Goal: Information Seeking & Learning: Learn about a topic

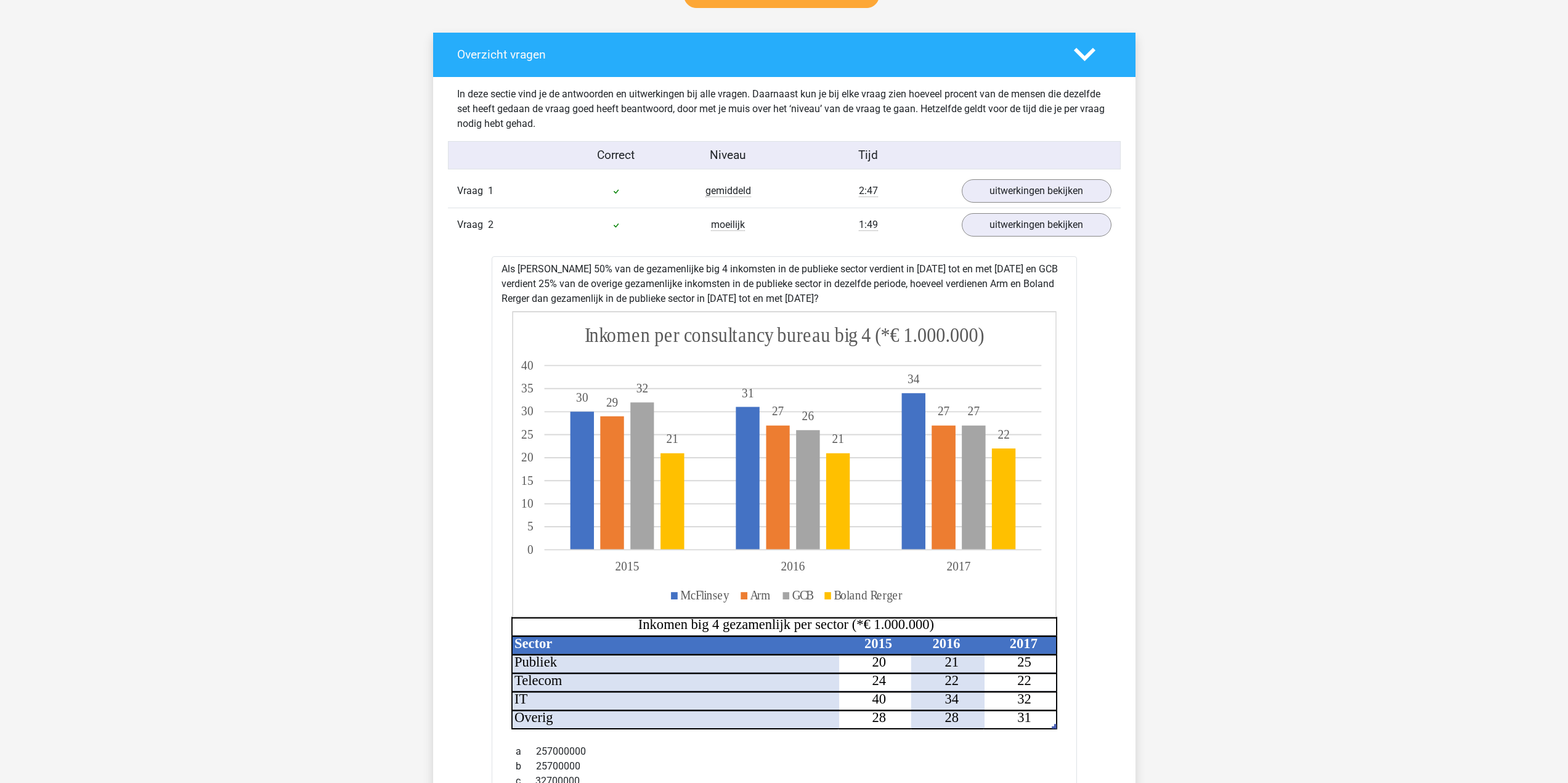
scroll to position [467, 0]
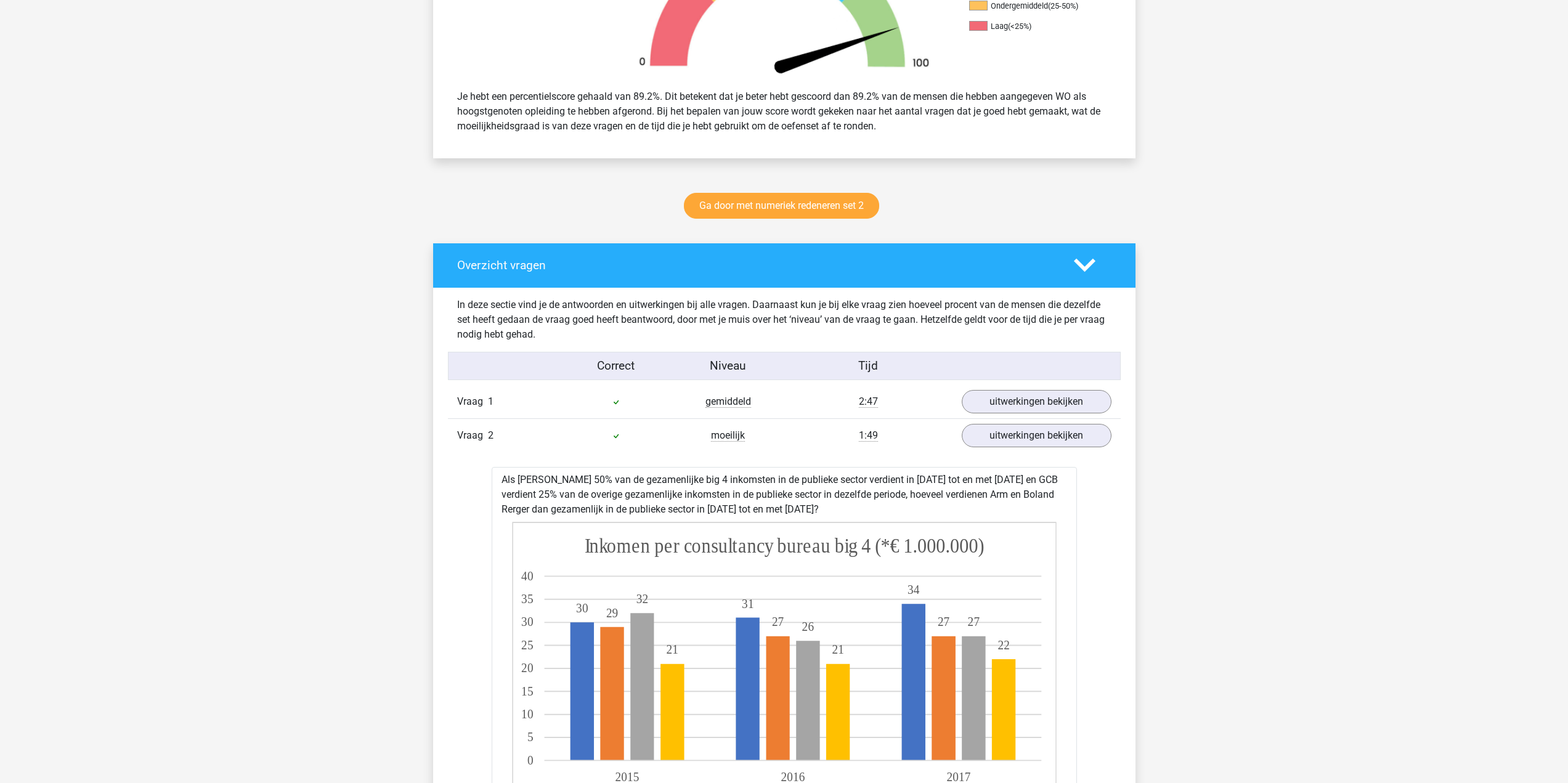
drag, startPoint x: 356, startPoint y: 159, endPoint x: 367, endPoint y: 26, distance: 133.5
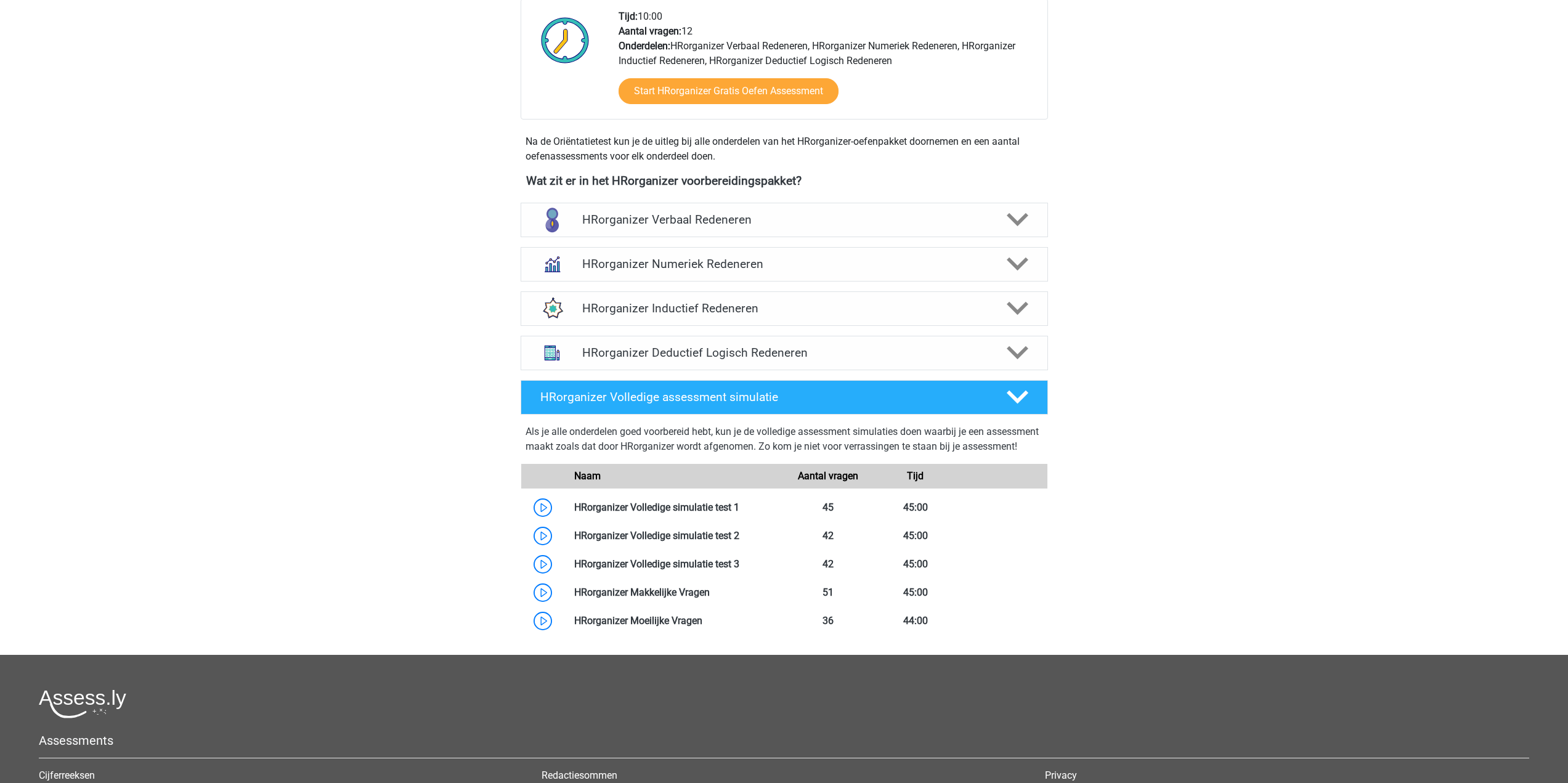
scroll to position [308, 0]
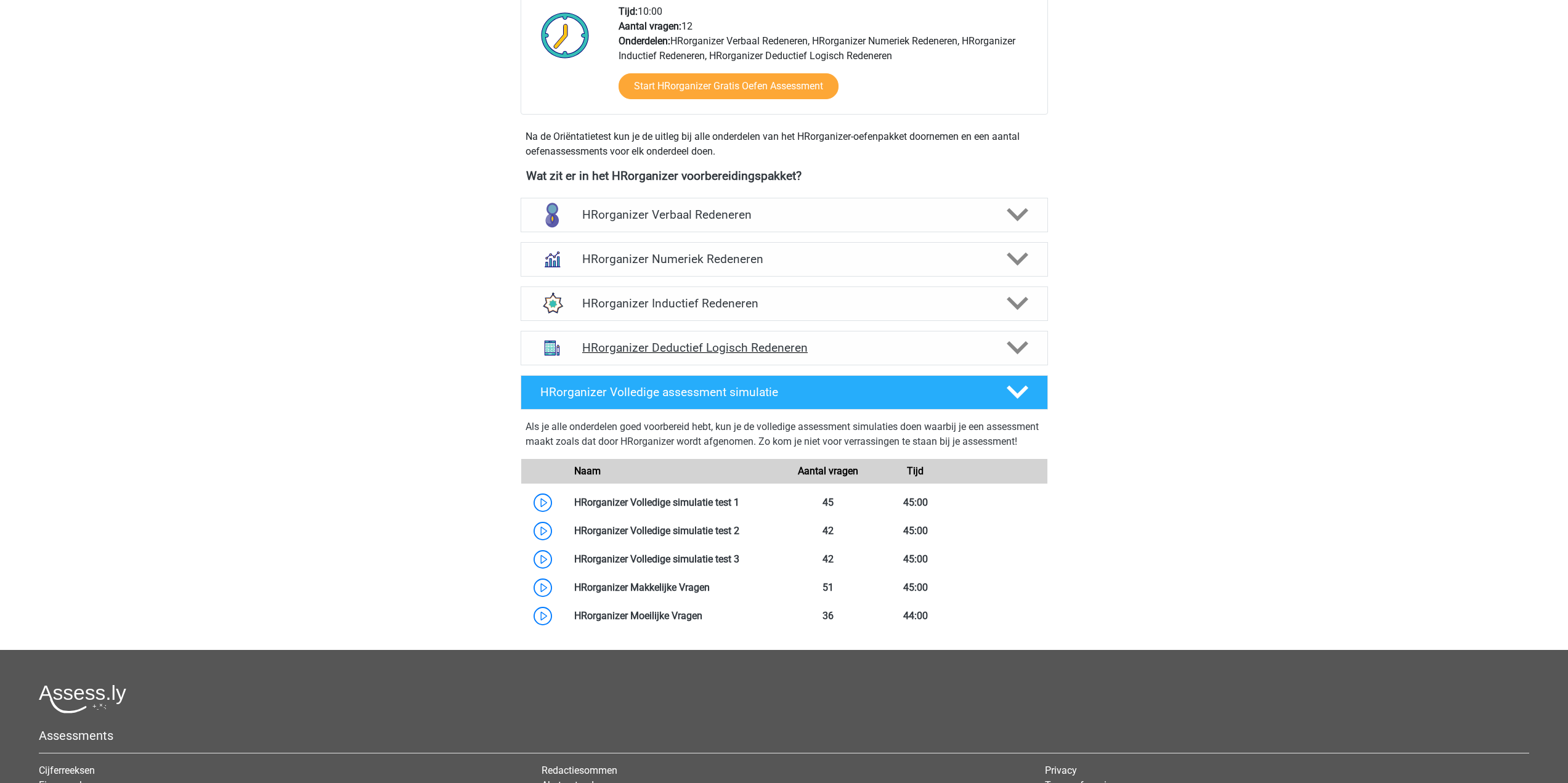
click at [903, 355] on h4 "HRorganizer Deductief Logisch Redeneren" at bounding box center [784, 347] width 404 height 14
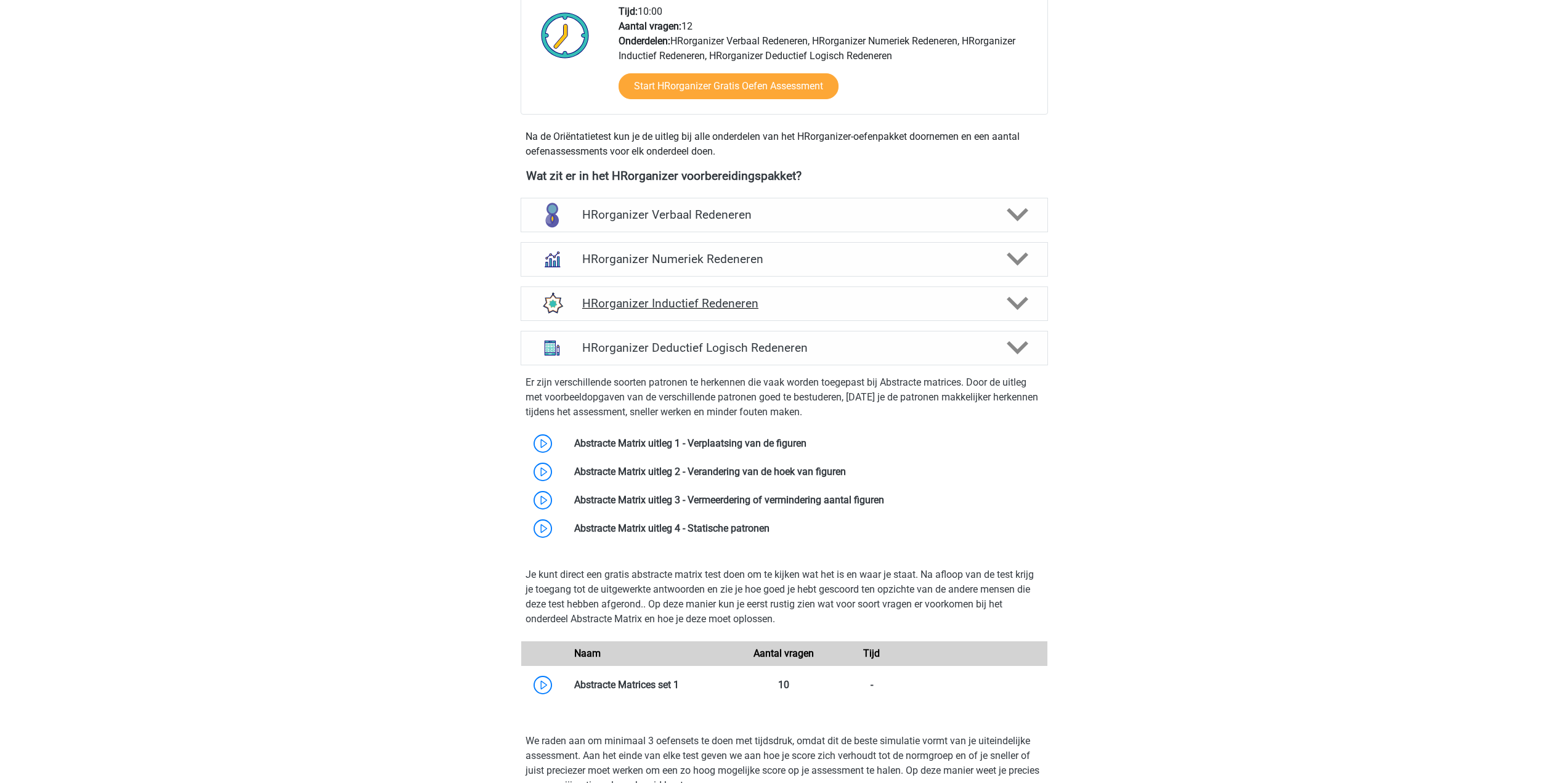
click at [909, 311] on h4 "HRorganizer Inductief Redeneren" at bounding box center [784, 303] width 404 height 14
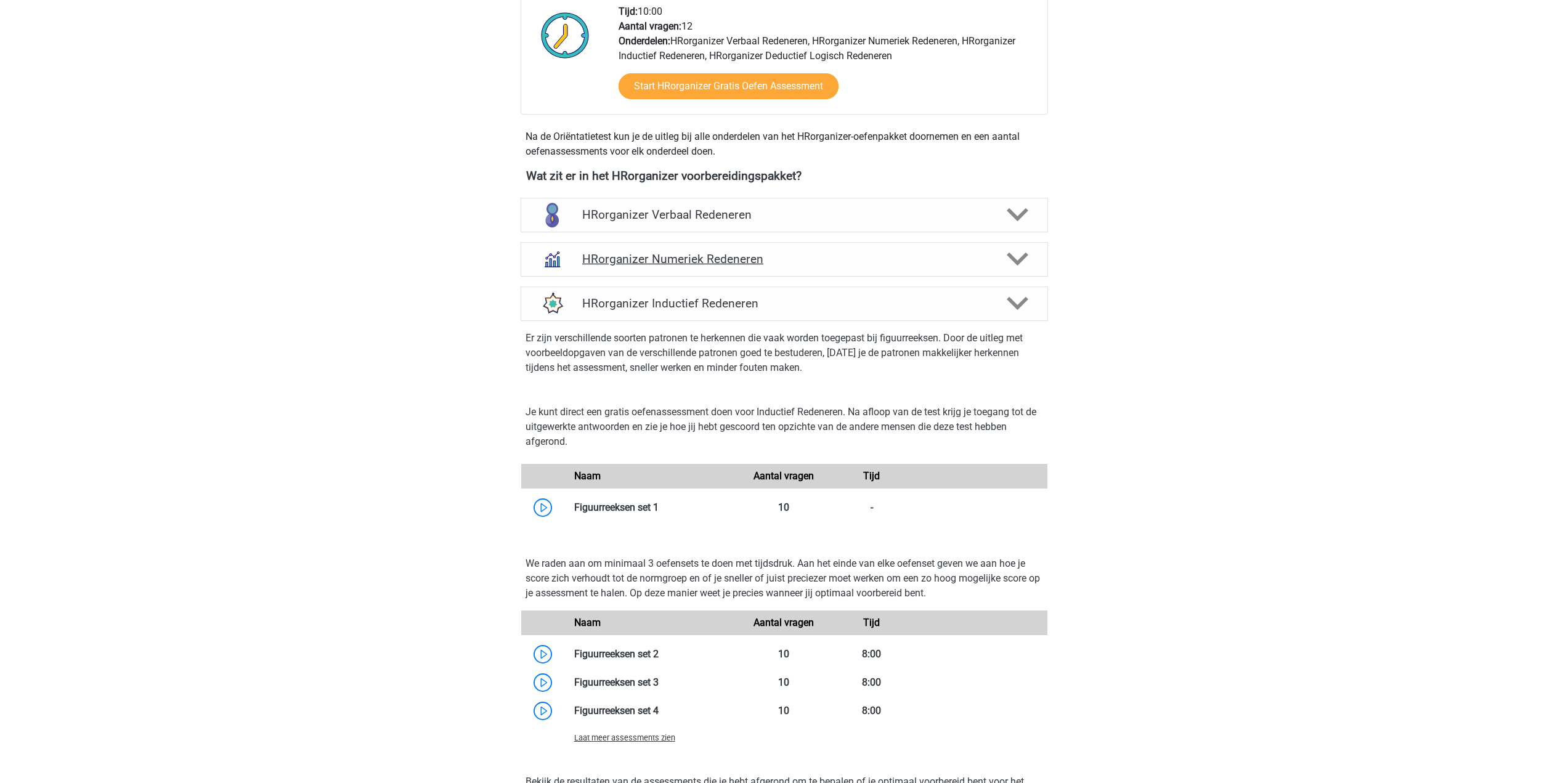
click at [911, 266] on h4 "HRorganizer Numeriek Redeneren" at bounding box center [784, 259] width 404 height 14
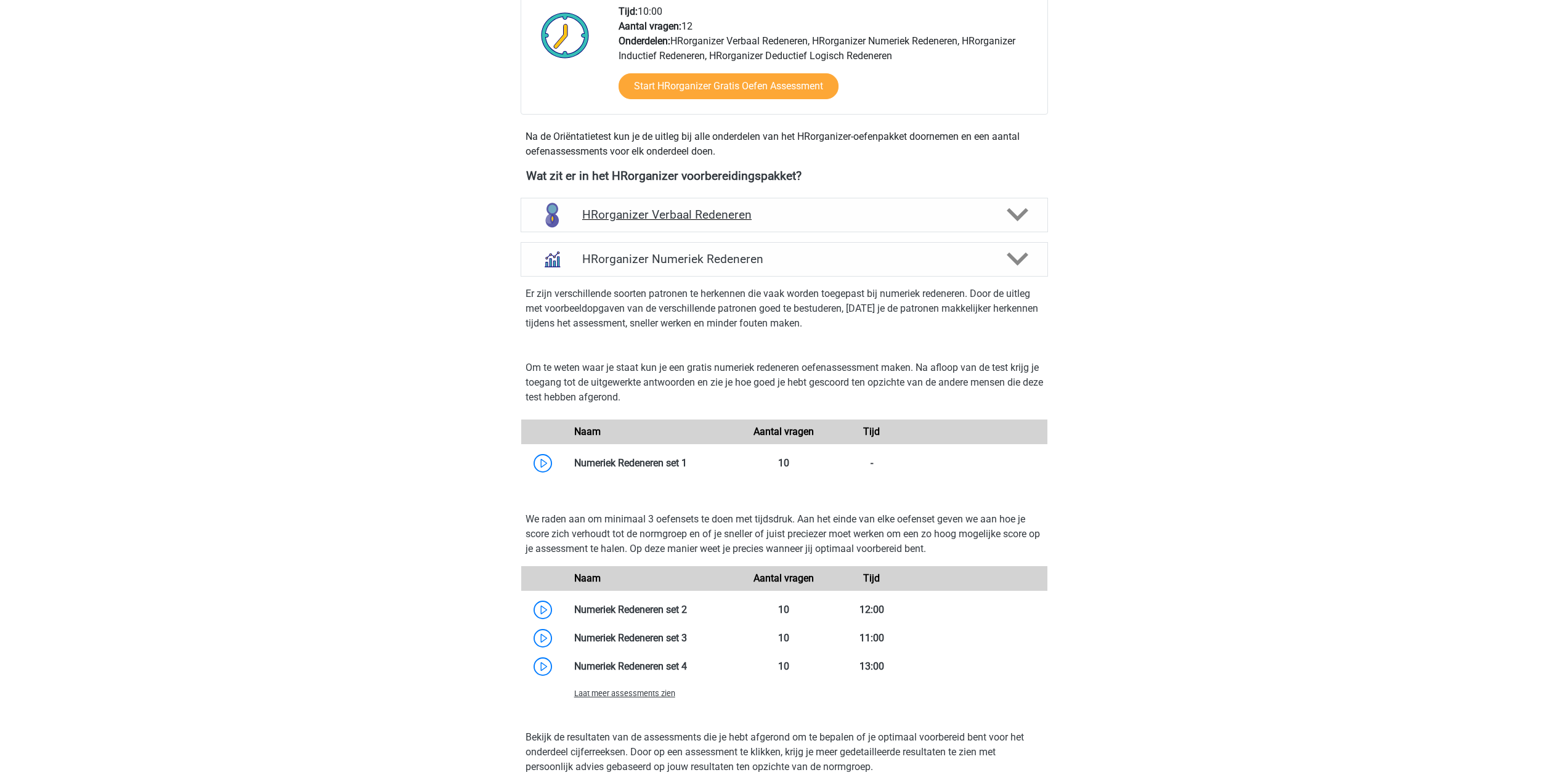
click at [908, 222] on h4 "HRorganizer Verbaal Redeneren" at bounding box center [784, 214] width 404 height 14
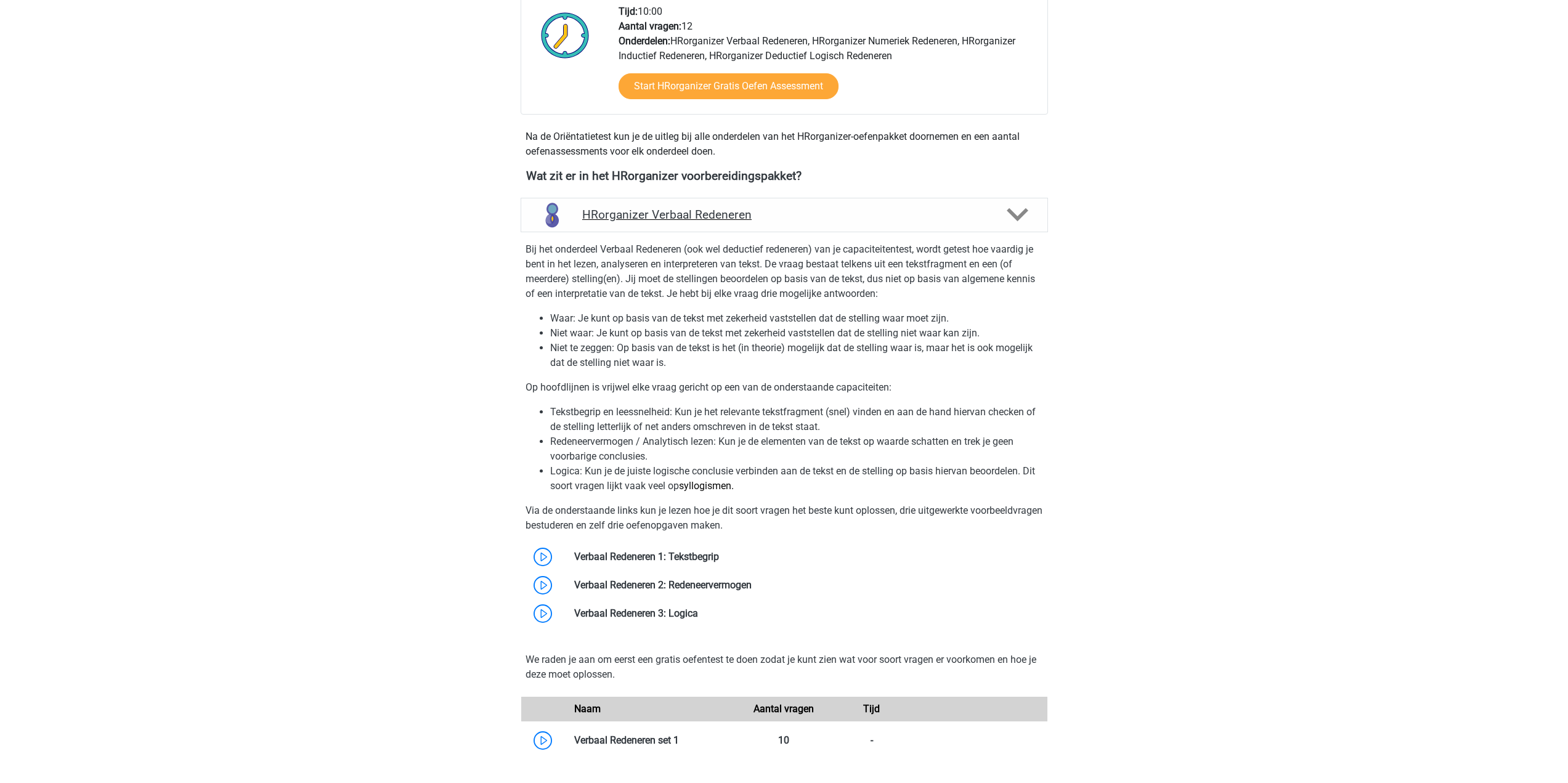
click at [907, 221] on div "HRorganizer Verbaal Redeneren" at bounding box center [784, 214] width 528 height 34
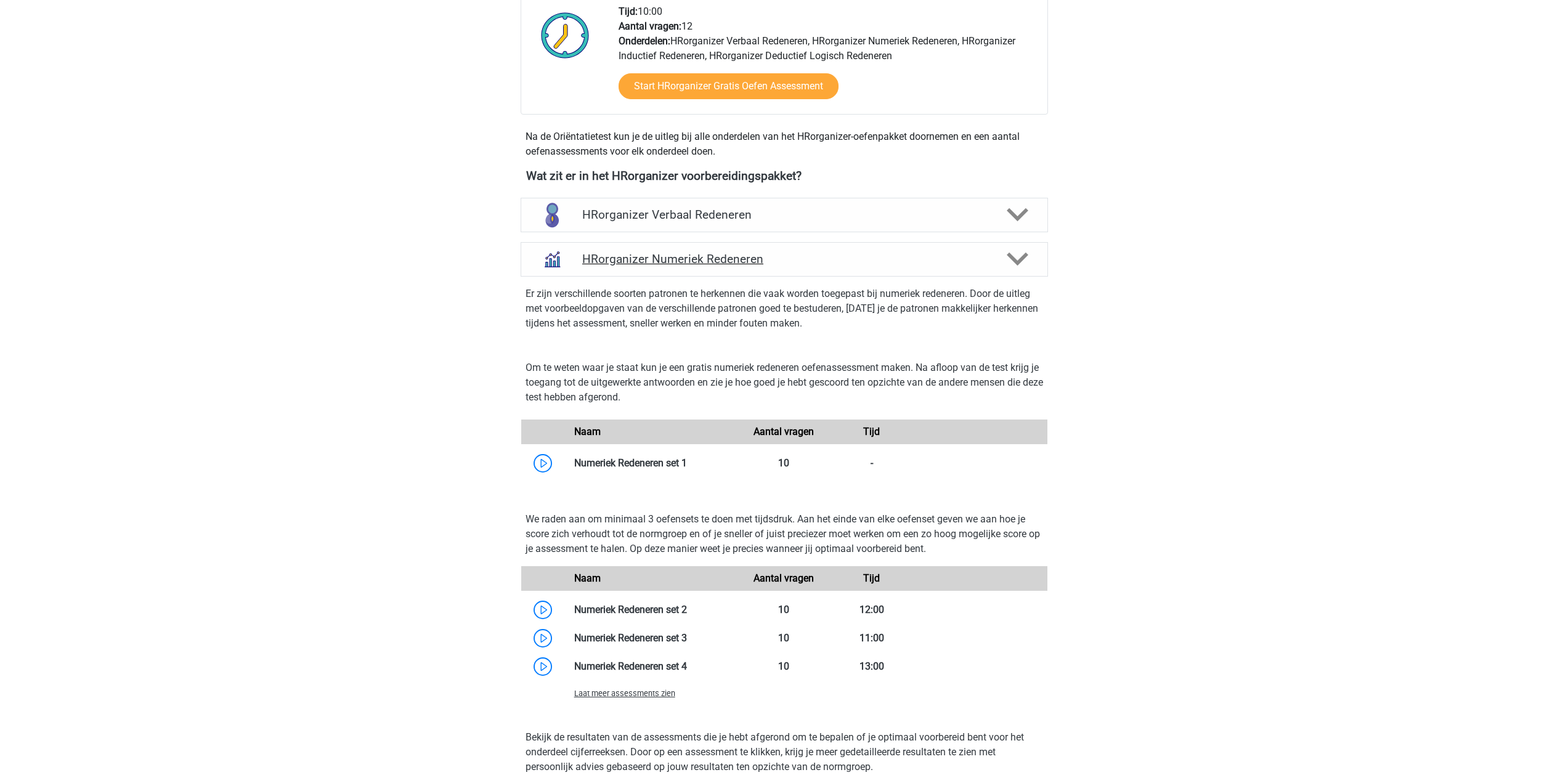
click at [930, 292] on div "Er zijn verschillende soorten patronen te herkennen die vaak worden toegepast b…" at bounding box center [784, 311] width 537 height 69
click at [930, 266] on h4 "HRorganizer Numeriek Redeneren" at bounding box center [784, 259] width 404 height 14
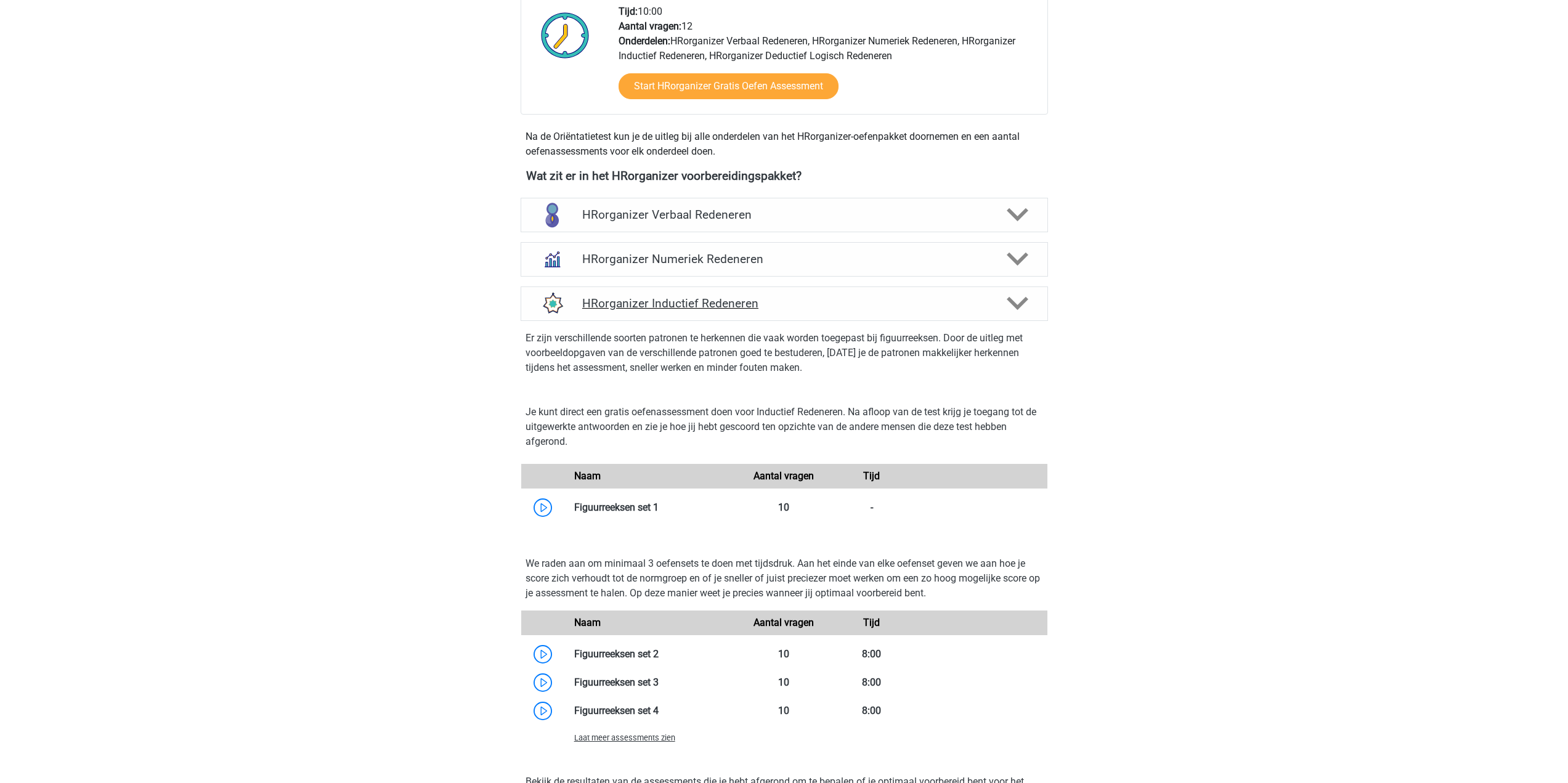
click at [935, 311] on h4 "HRorganizer Inductief Redeneren" at bounding box center [784, 303] width 404 height 14
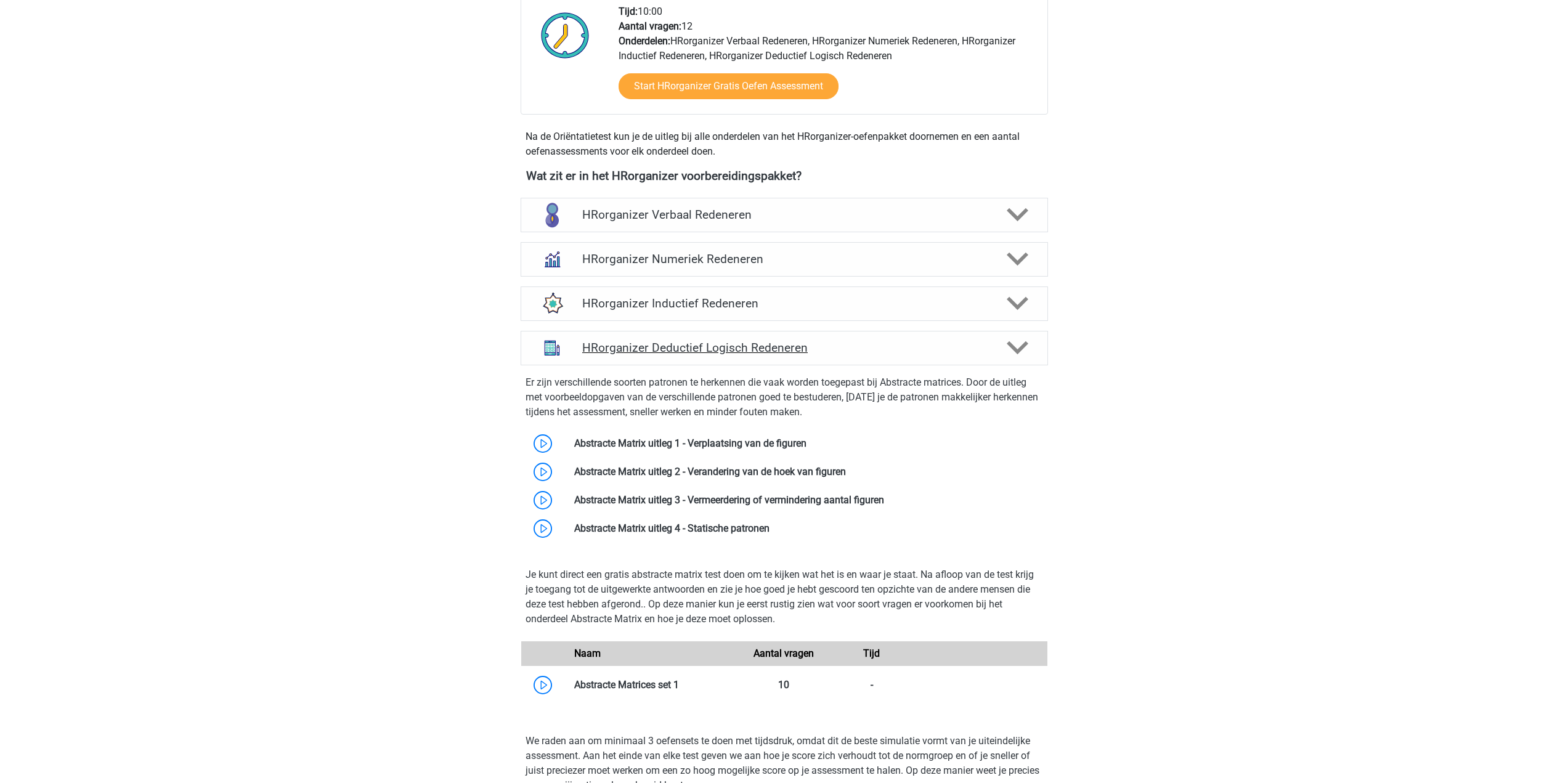
click at [911, 355] on h4 "HRorganizer Deductief Logisch Redeneren" at bounding box center [784, 347] width 404 height 14
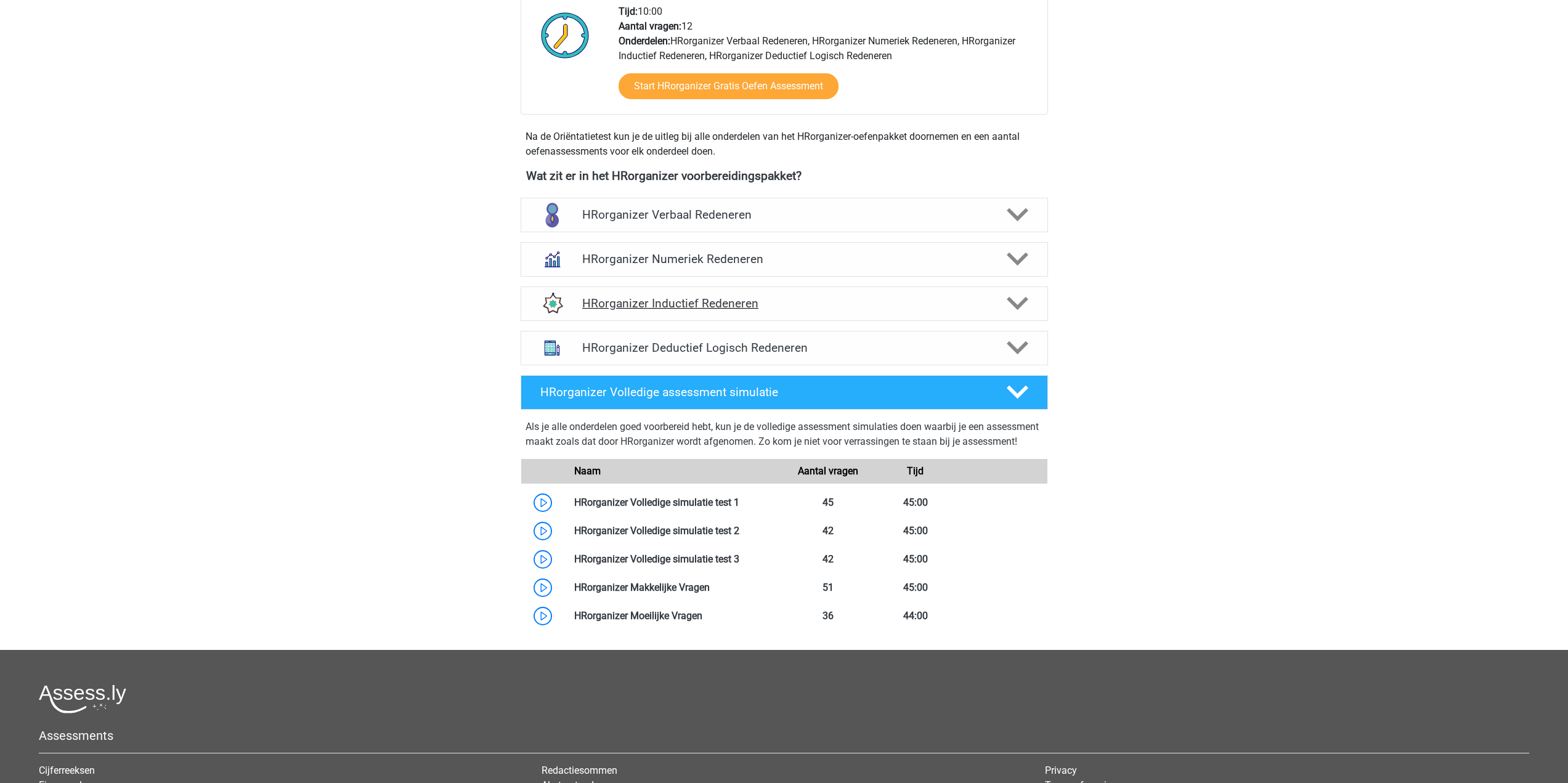
click at [956, 311] on h4 "HRorganizer Inductief Redeneren" at bounding box center [784, 303] width 404 height 14
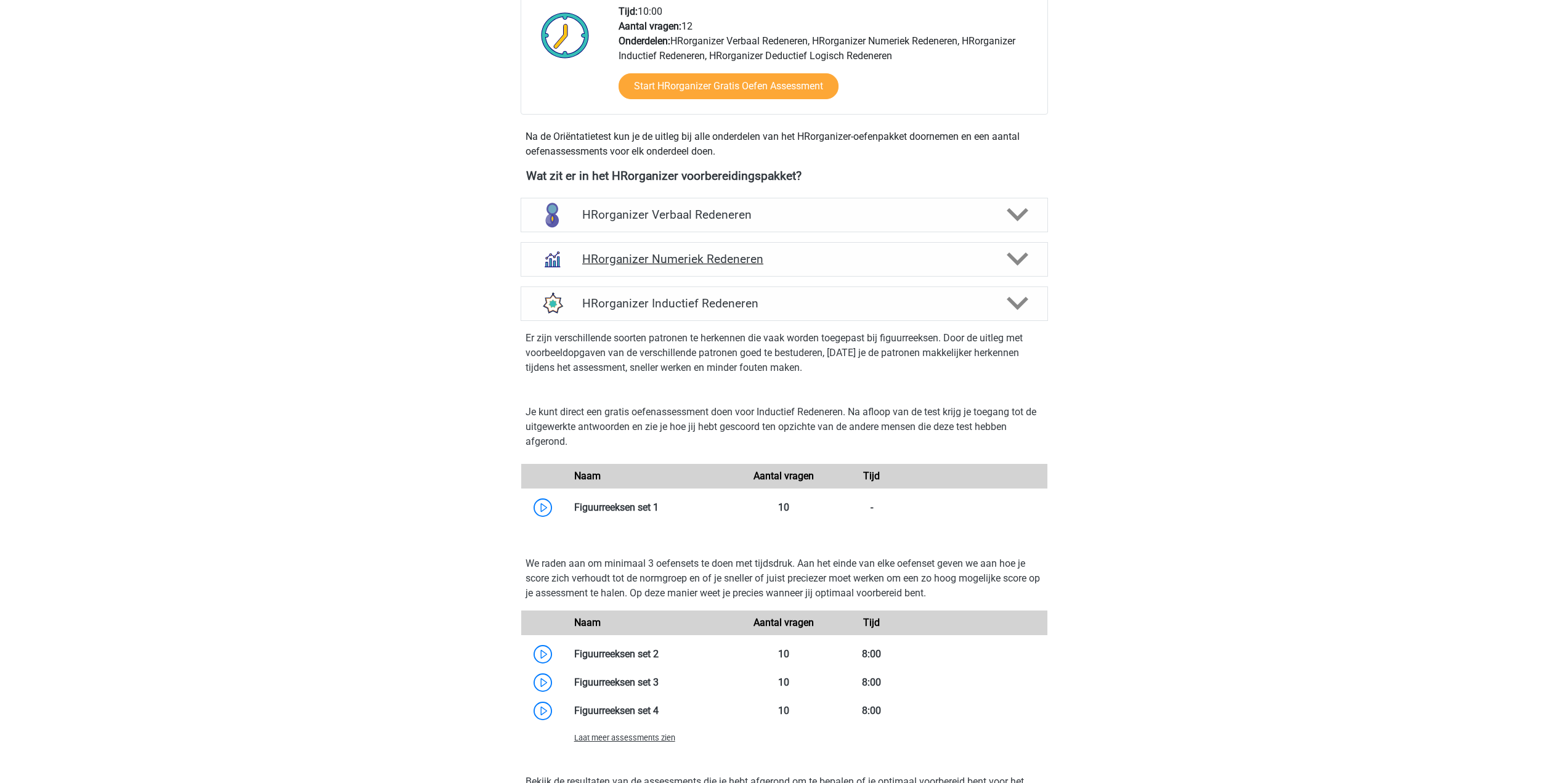
click at [952, 277] on div "HRorganizer Numeriek Redeneren" at bounding box center [784, 259] width 528 height 34
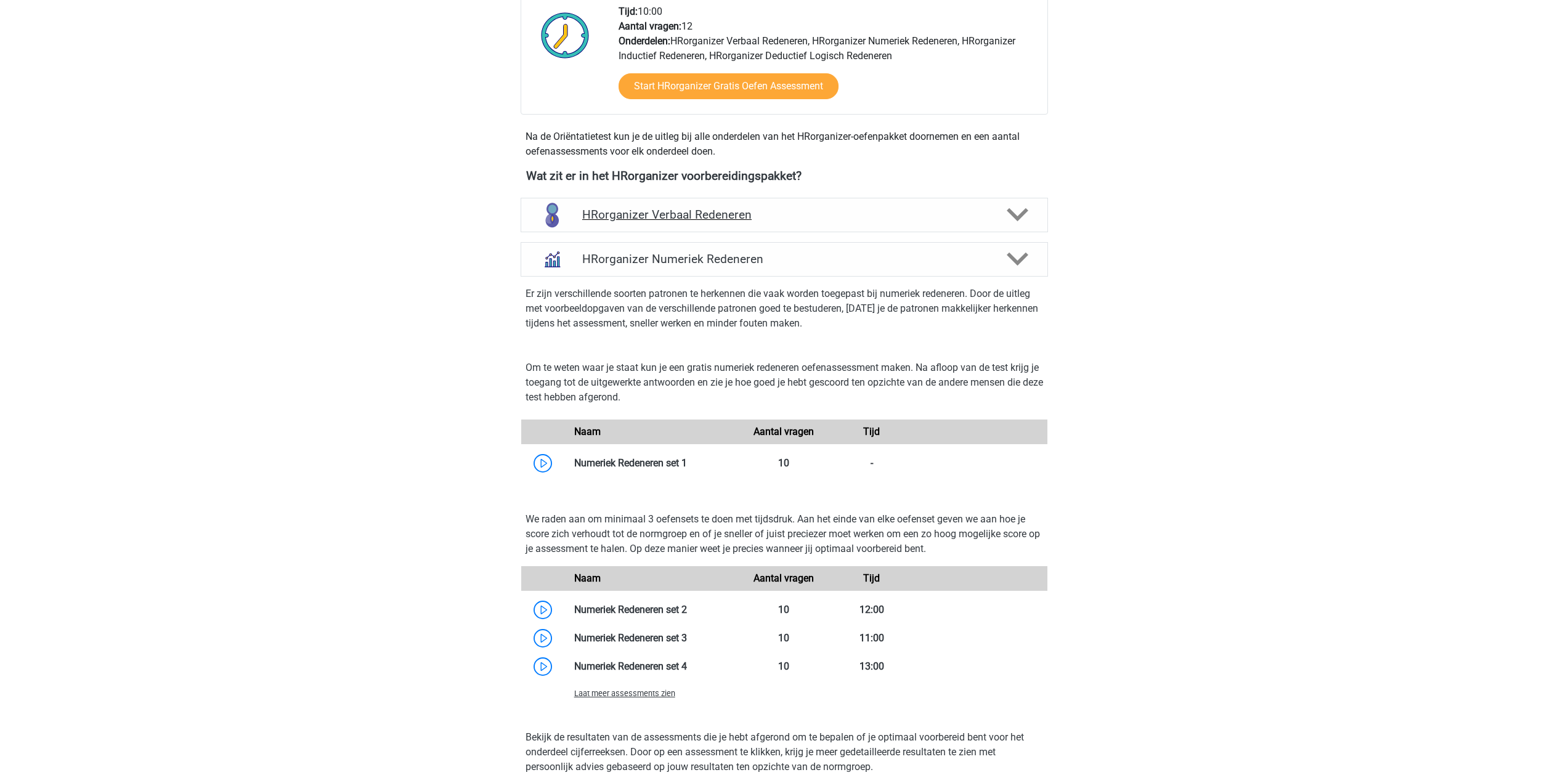
click at [956, 233] on div "HRorganizer Verbaal Redeneren" at bounding box center [784, 214] width 528 height 34
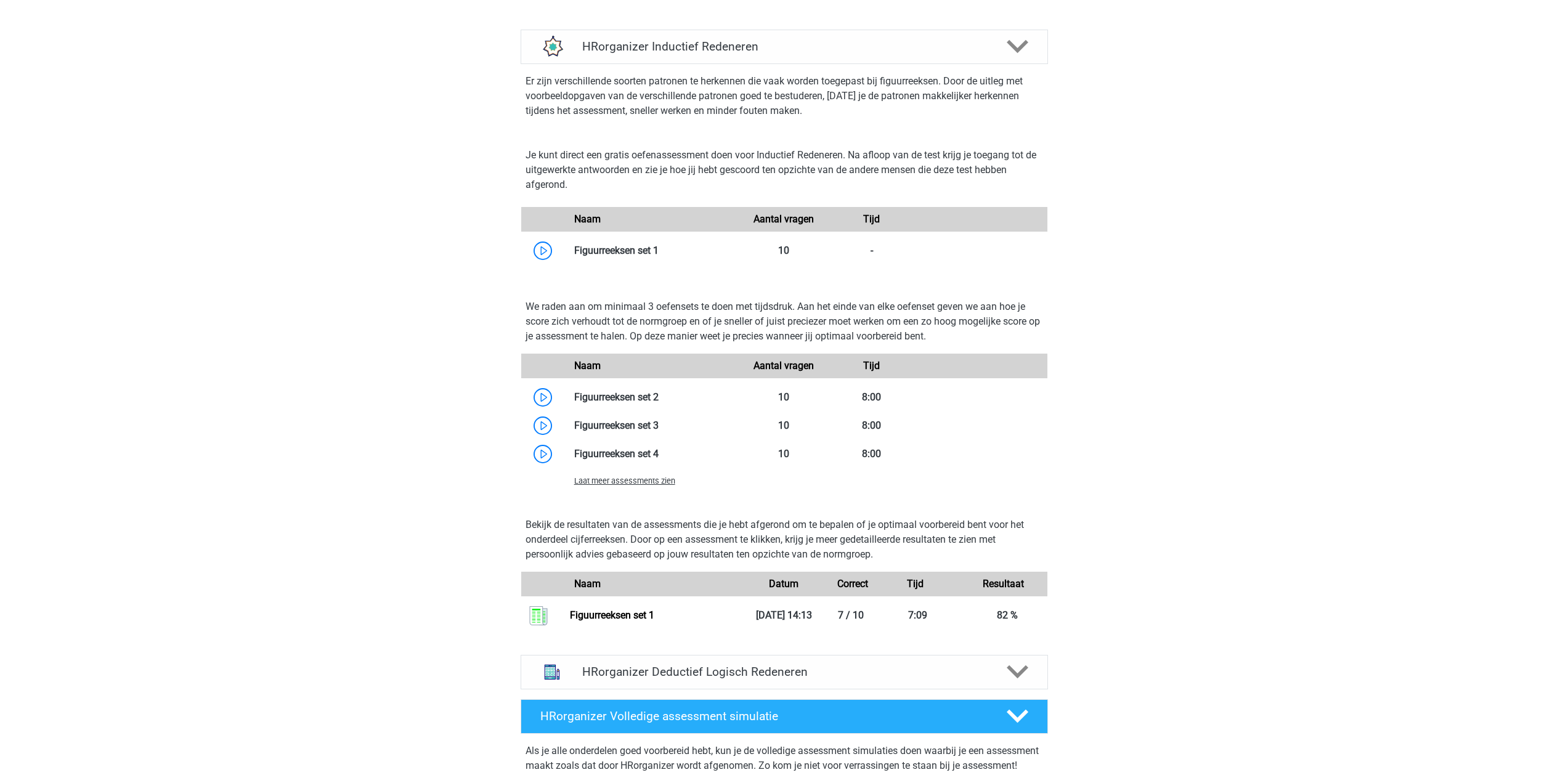
scroll to position [2280, 0]
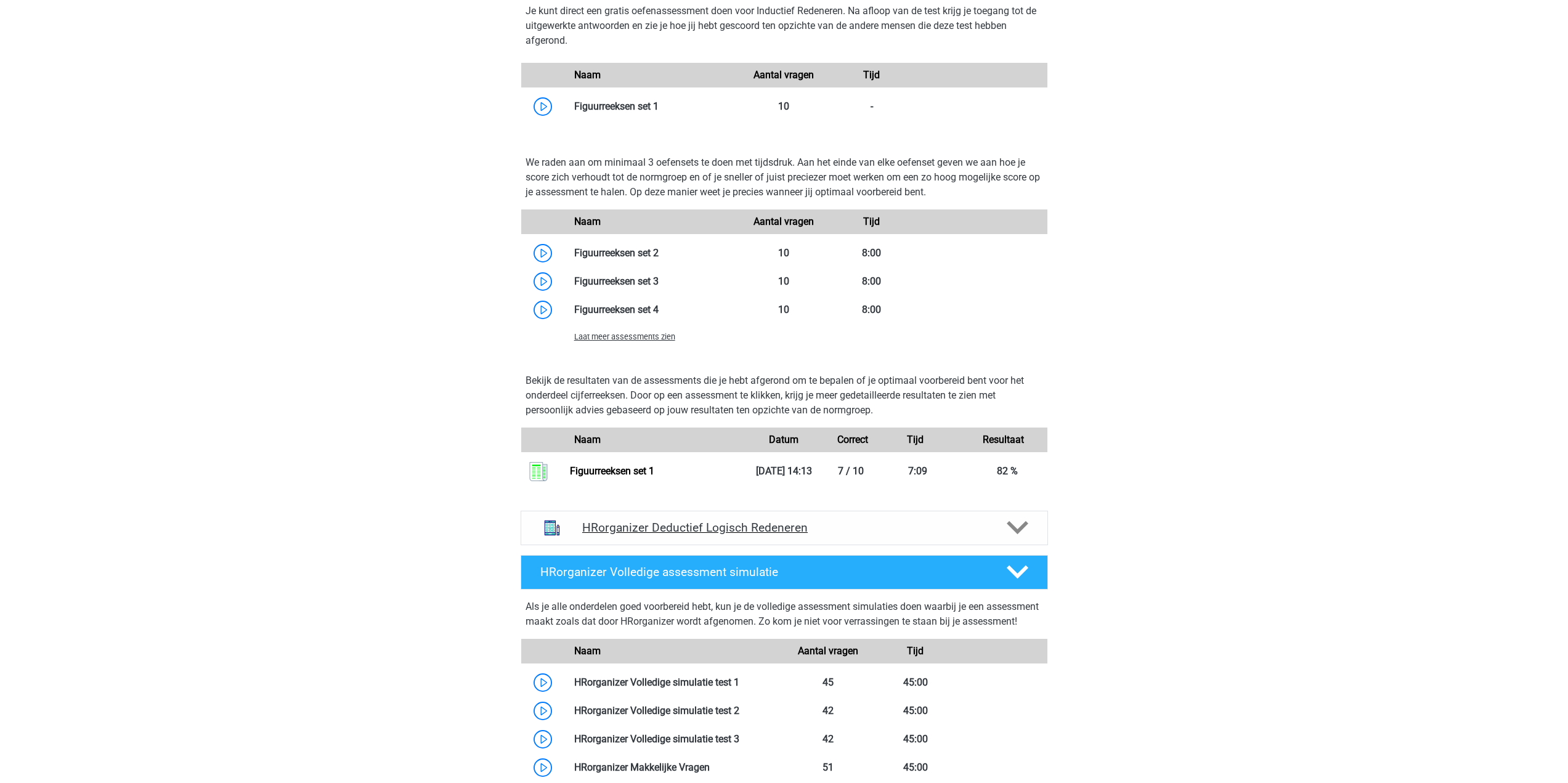
click at [1004, 538] on div at bounding box center [1016, 528] width 42 height 22
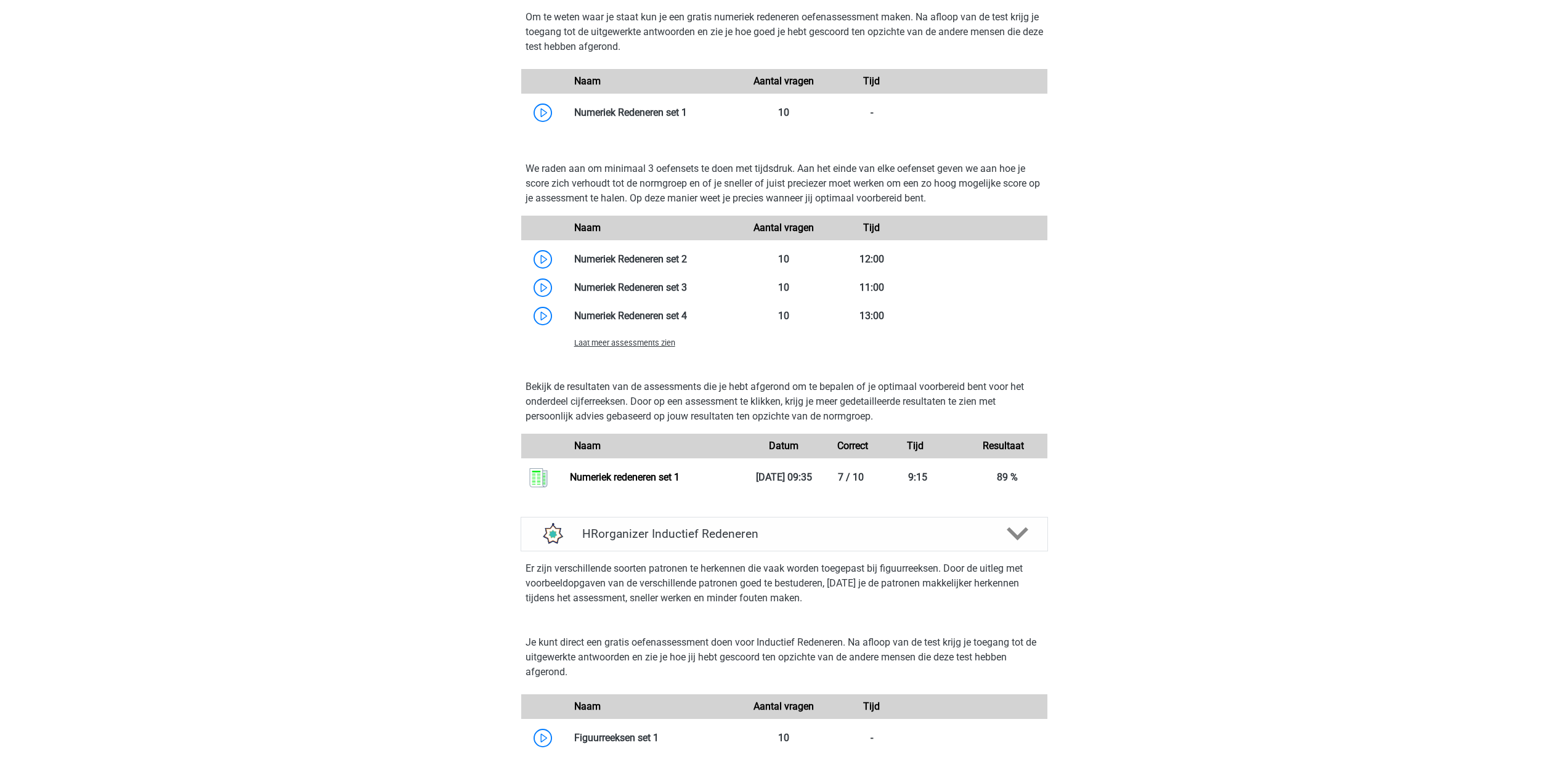
scroll to position [0, 0]
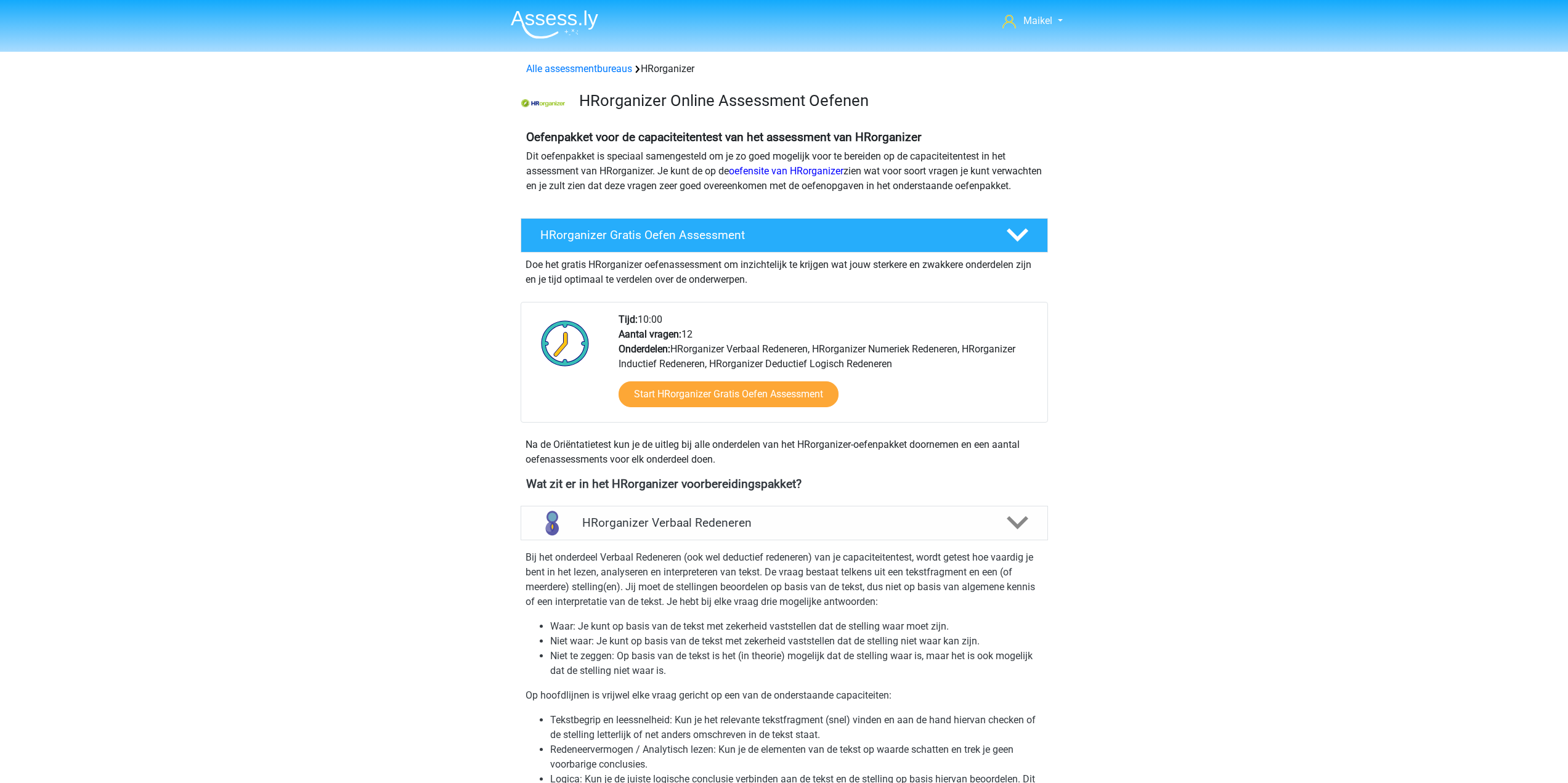
drag, startPoint x: 1205, startPoint y: 620, endPoint x: 1194, endPoint y: 307, distance: 313.2
